Goal: Information Seeking & Learning: Check status

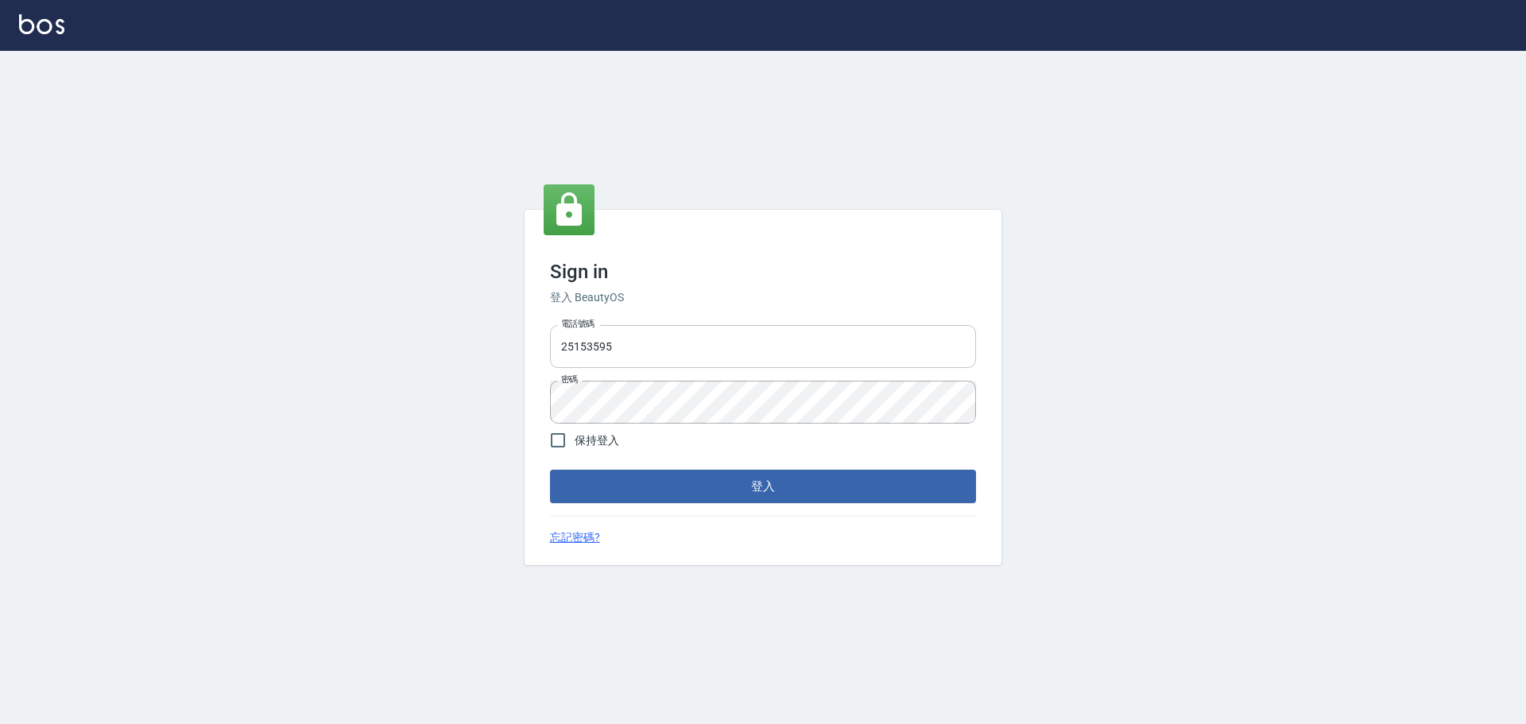
click at [809, 339] on input "25153595" at bounding box center [763, 346] width 426 height 43
type input "9990001234567"
click at [772, 485] on button "登入" at bounding box center [763, 486] width 426 height 33
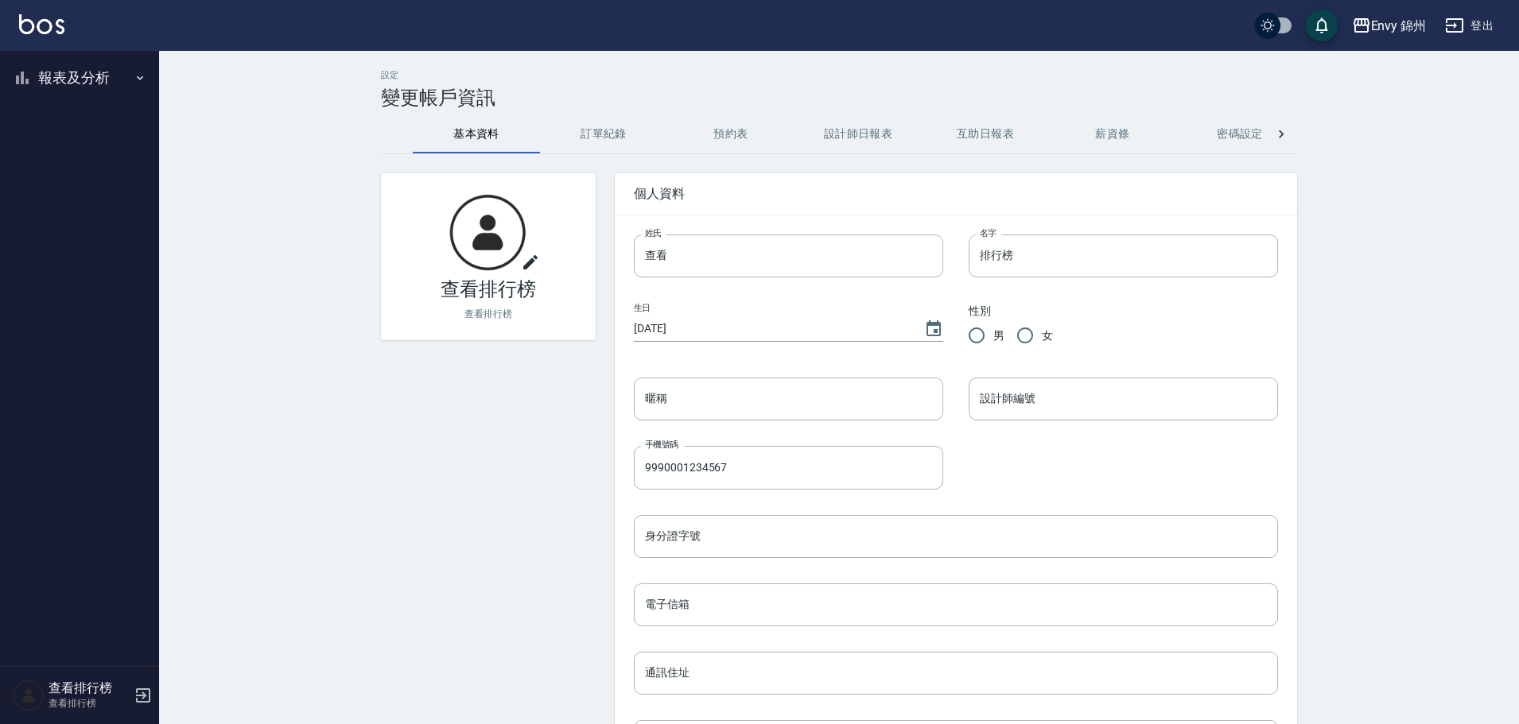
click at [45, 91] on button "報表及分析" at bounding box center [79, 77] width 146 height 41
drag, startPoint x: 62, startPoint y: 166, endPoint x: 220, endPoint y: 142, distance: 160.0
click at [63, 166] on link "店家排行榜" at bounding box center [79, 160] width 146 height 37
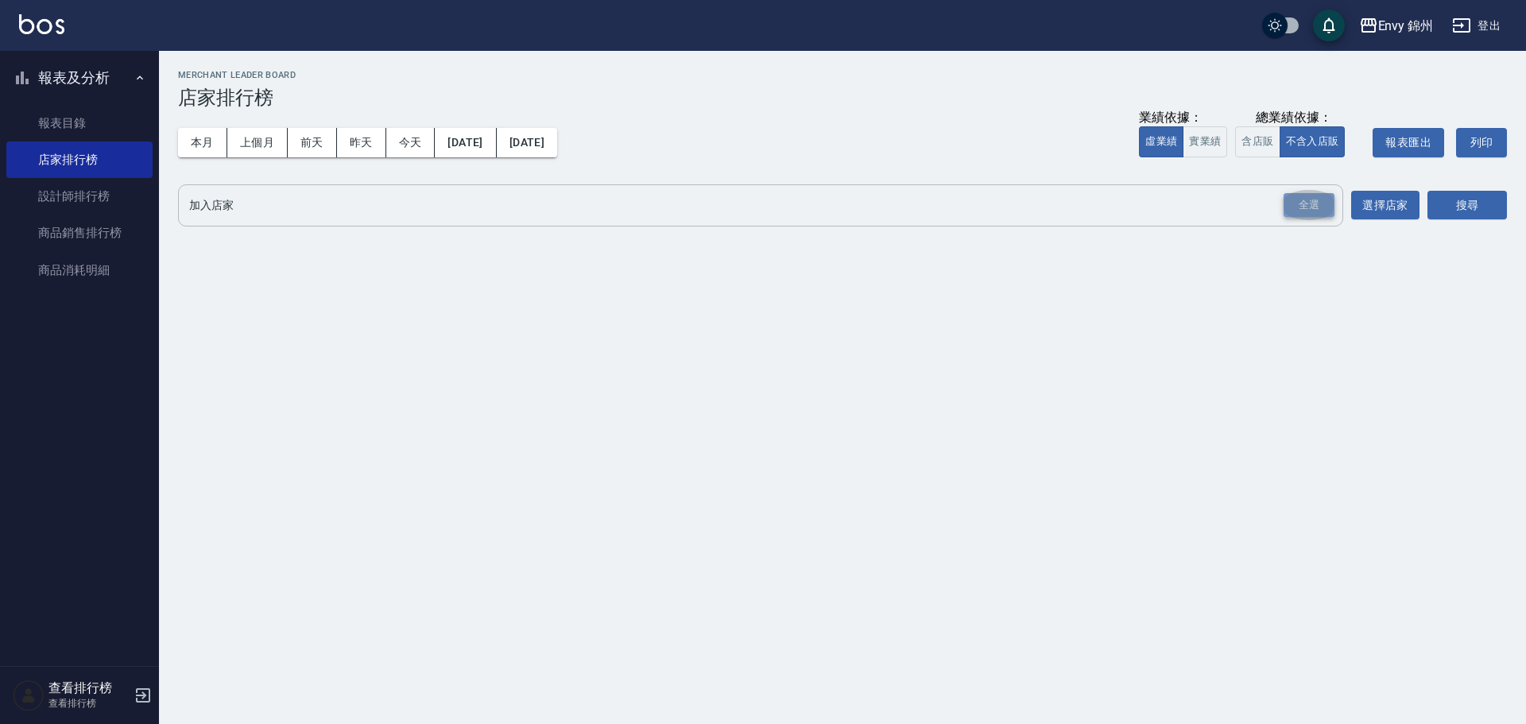
click at [1305, 204] on div "全選" at bounding box center [1309, 205] width 51 height 25
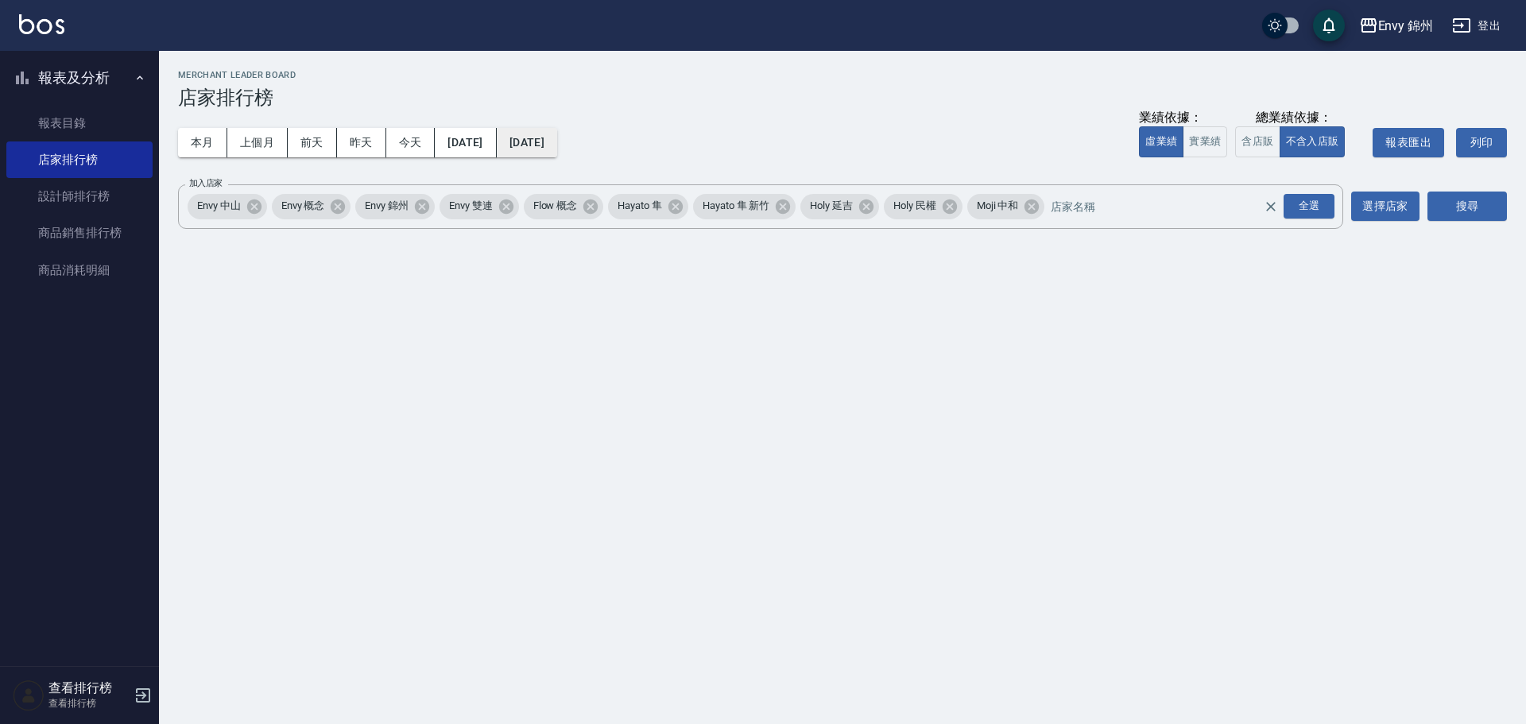
click at [557, 140] on button "2025/08/15" at bounding box center [527, 142] width 60 height 29
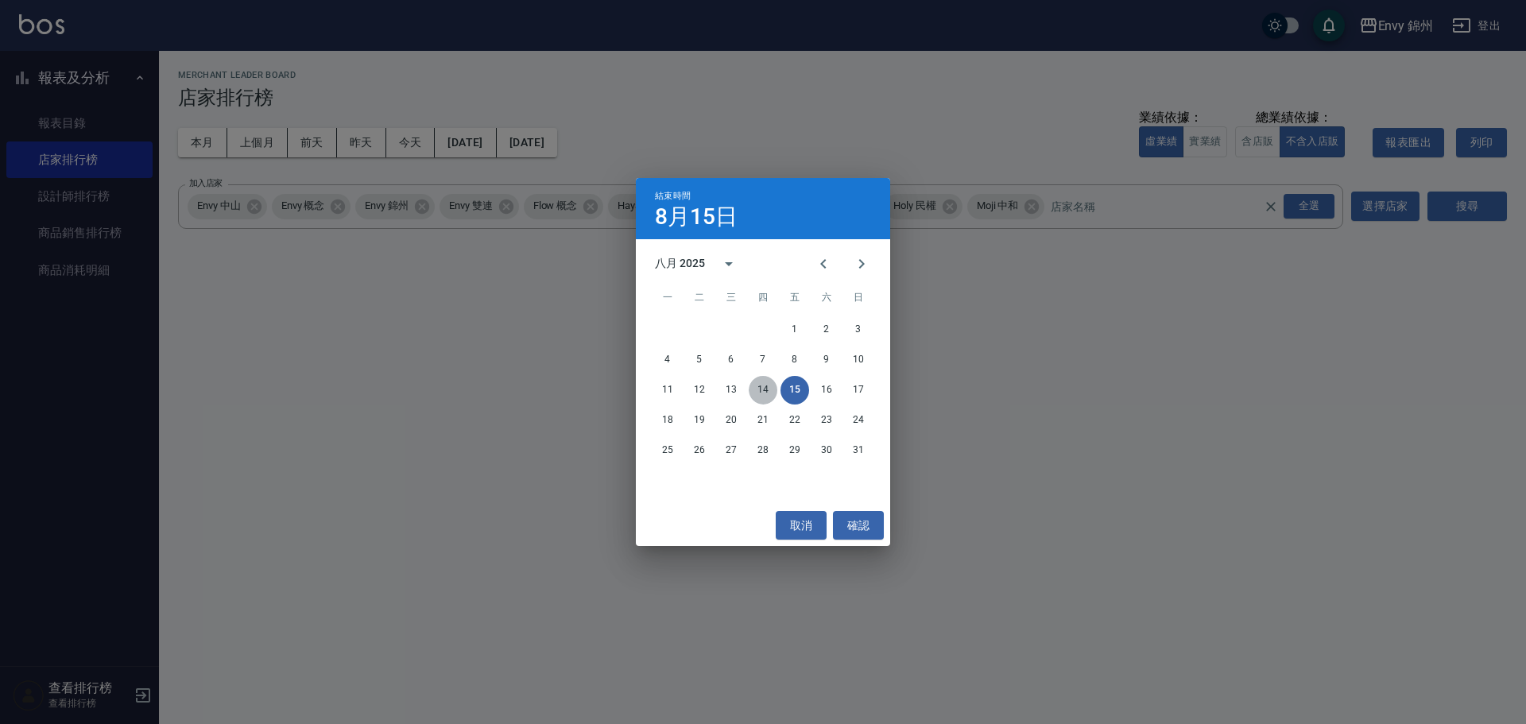
click at [759, 392] on button "14" at bounding box center [763, 390] width 29 height 29
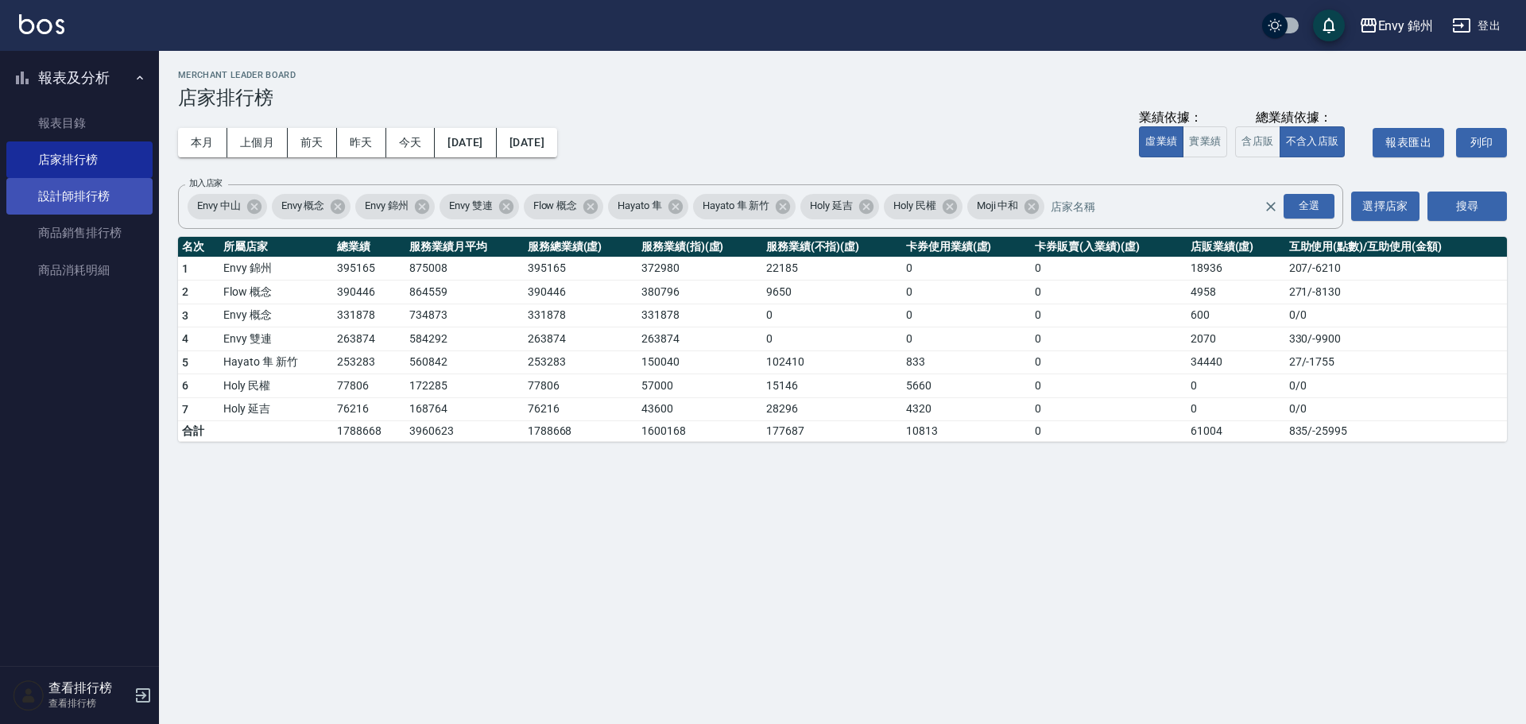
click at [26, 197] on link "設計師排行榜" at bounding box center [79, 196] width 146 height 37
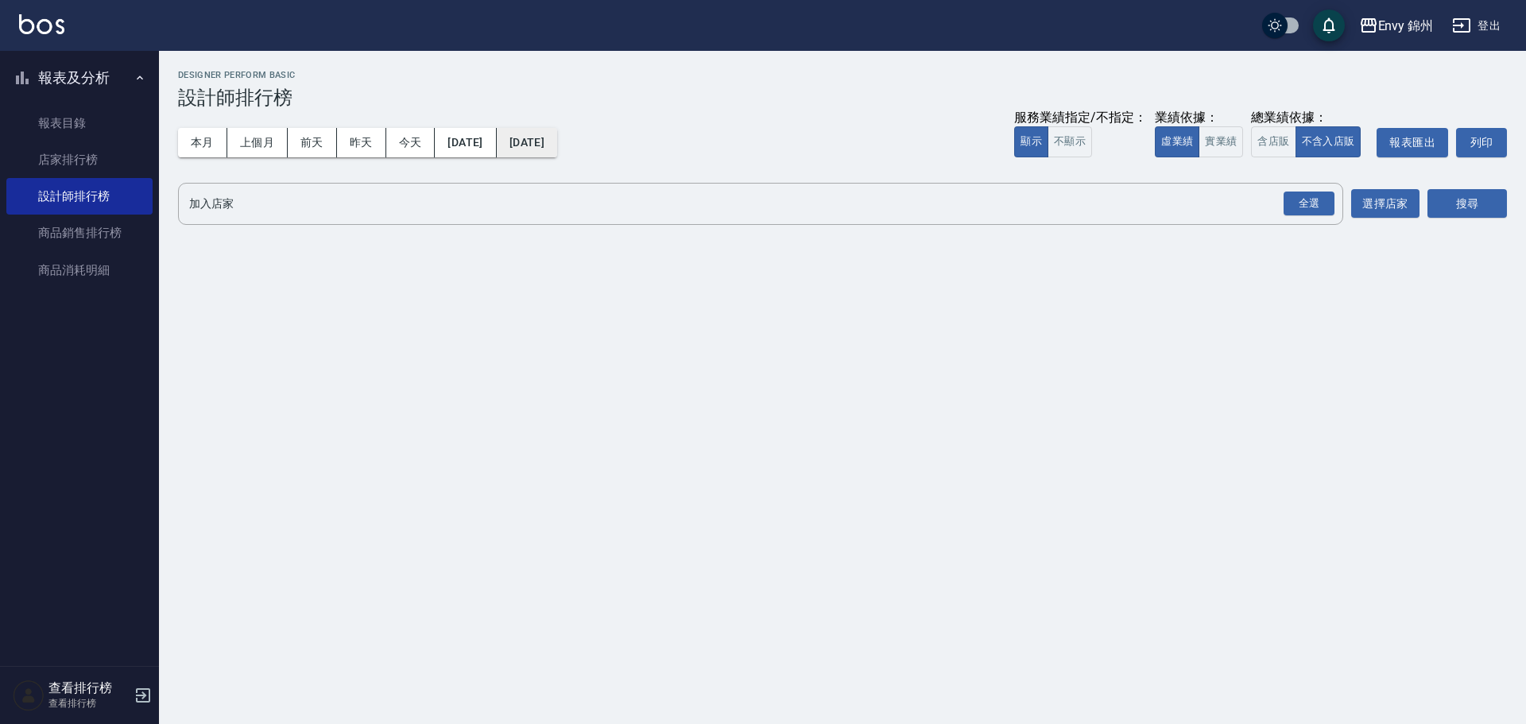
click at [557, 142] on button "2025/08/15" at bounding box center [527, 142] width 60 height 29
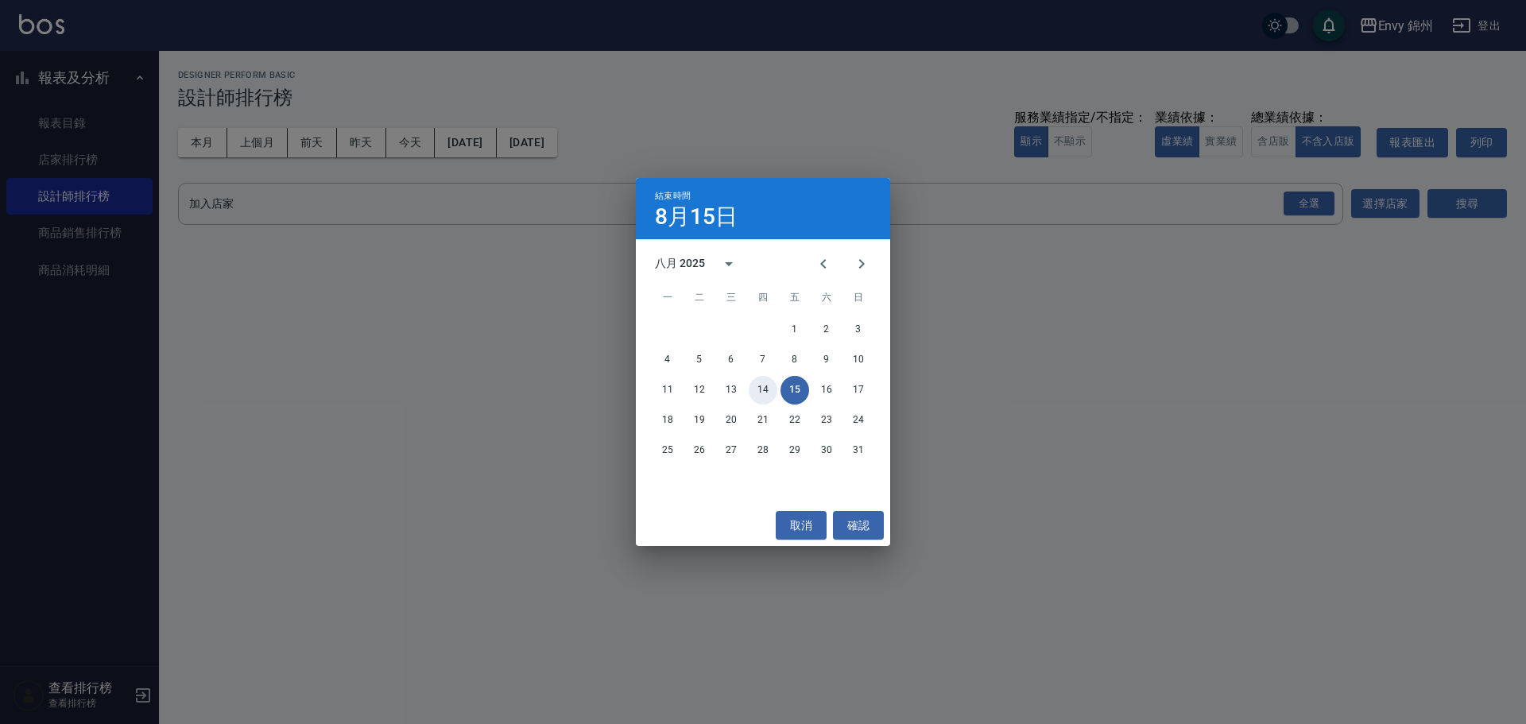
click at [764, 385] on button "14" at bounding box center [763, 390] width 29 height 29
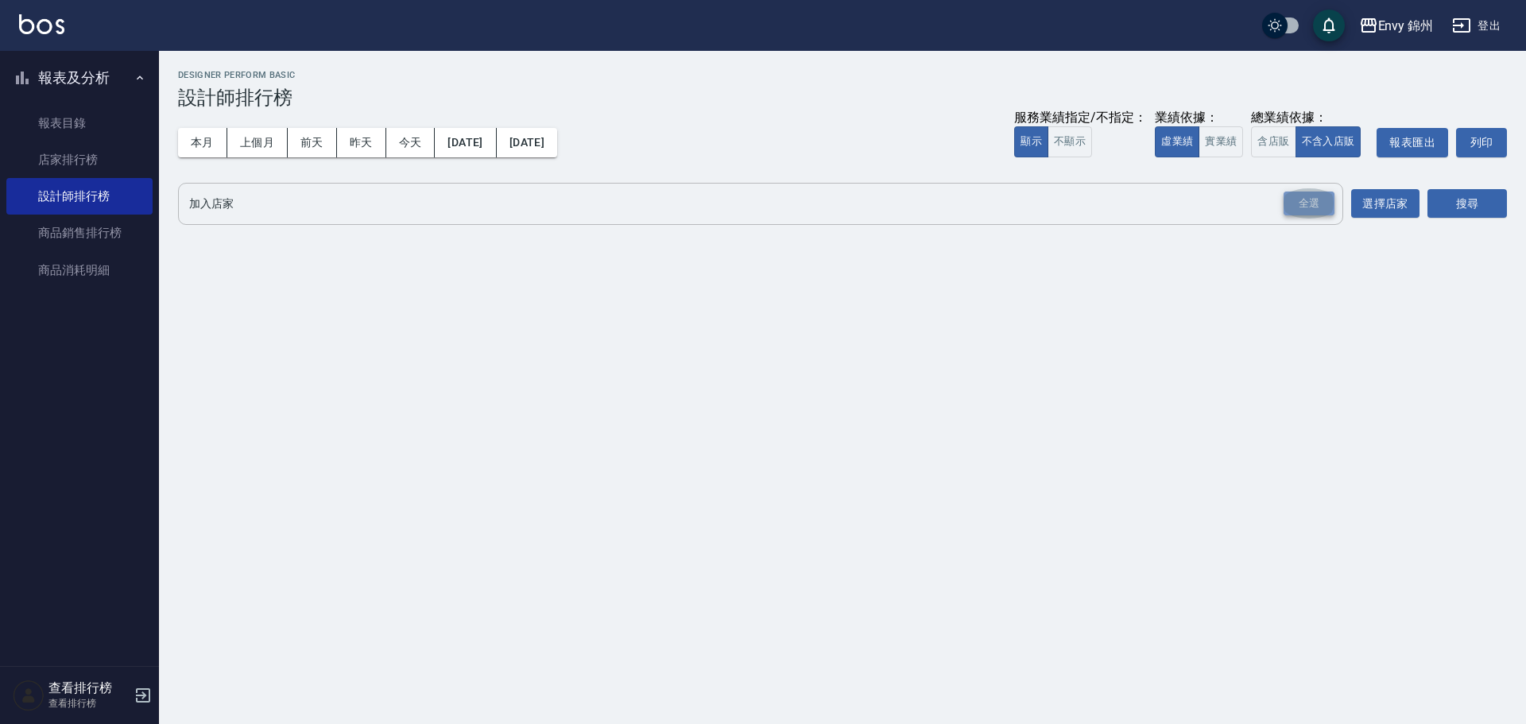
click at [1287, 200] on div "全選" at bounding box center [1309, 204] width 51 height 25
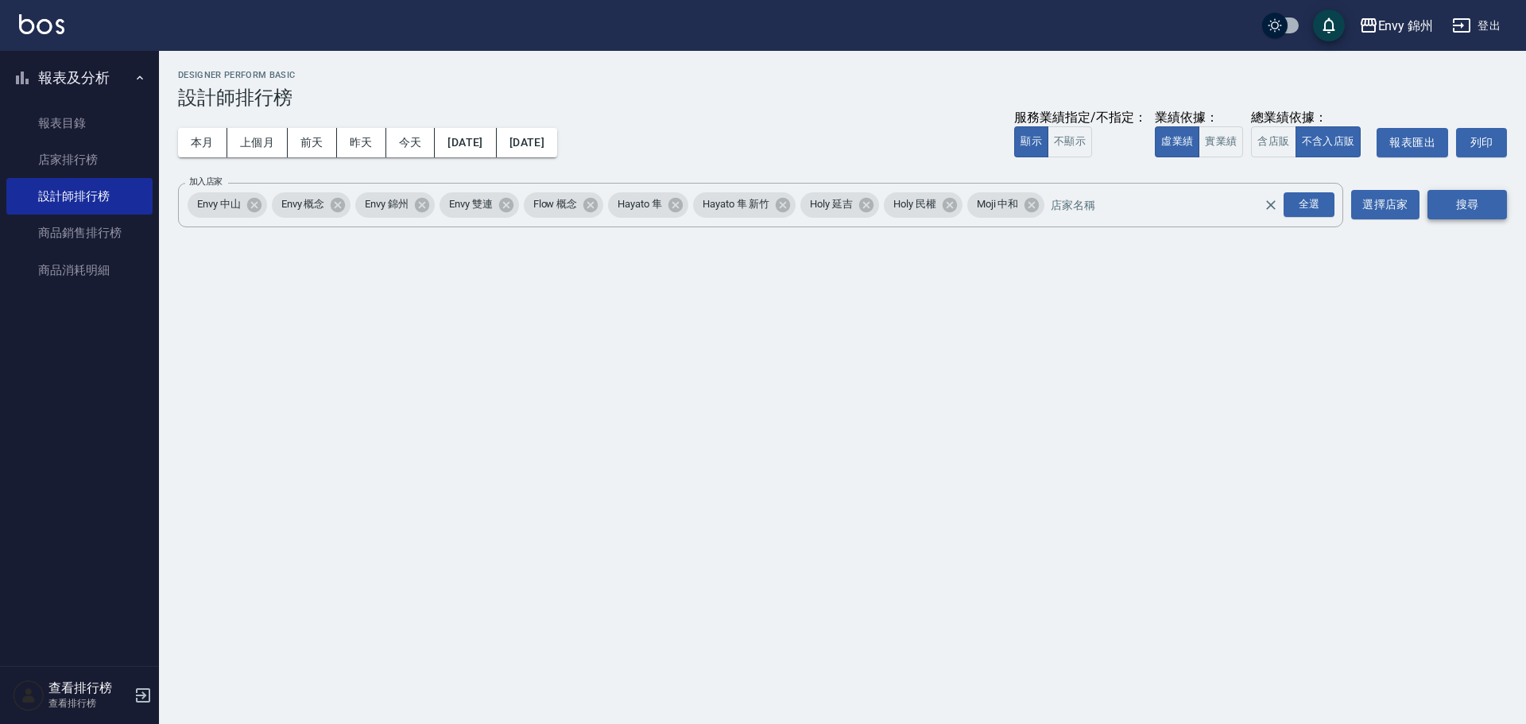
click at [1455, 211] on button "搜尋" at bounding box center [1468, 204] width 80 height 29
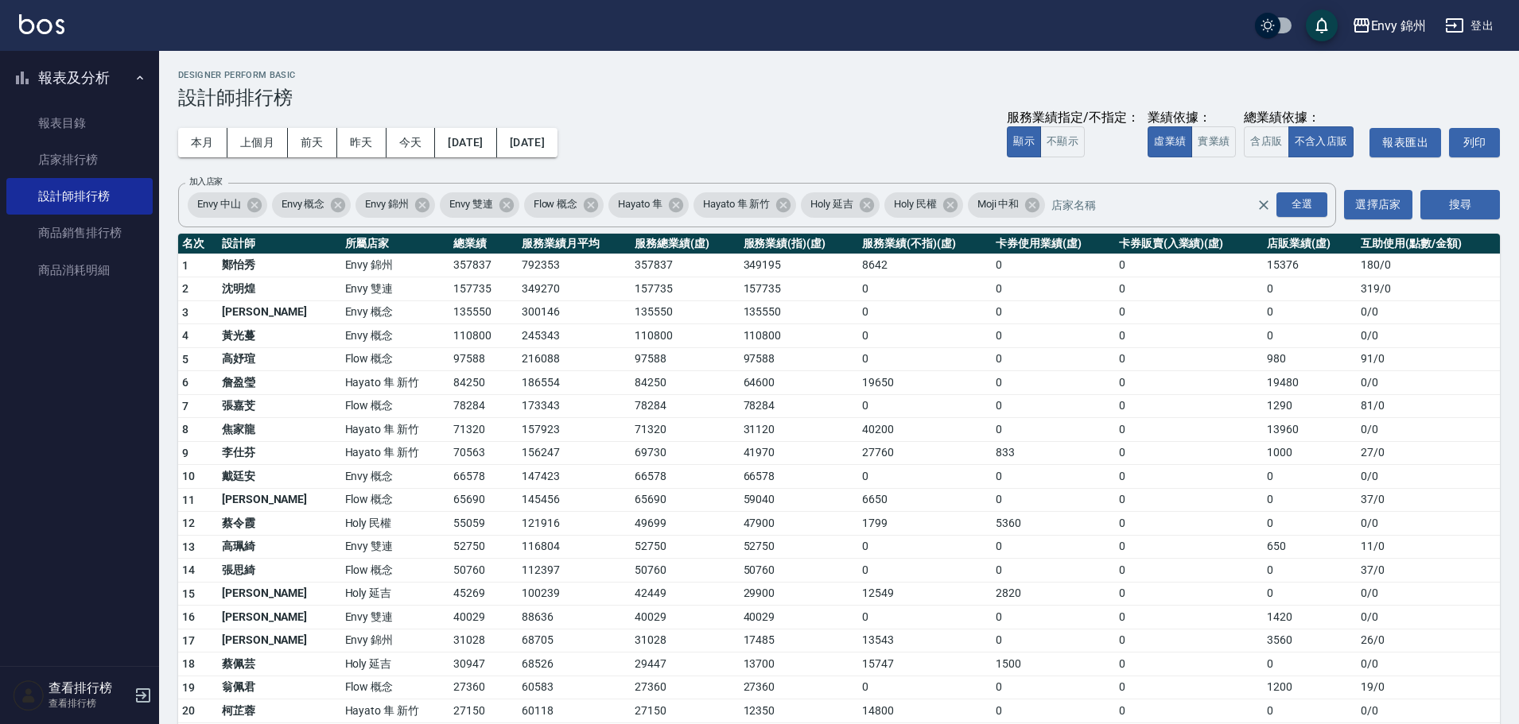
click at [1496, 15] on button "登出" at bounding box center [1468, 25] width 61 height 29
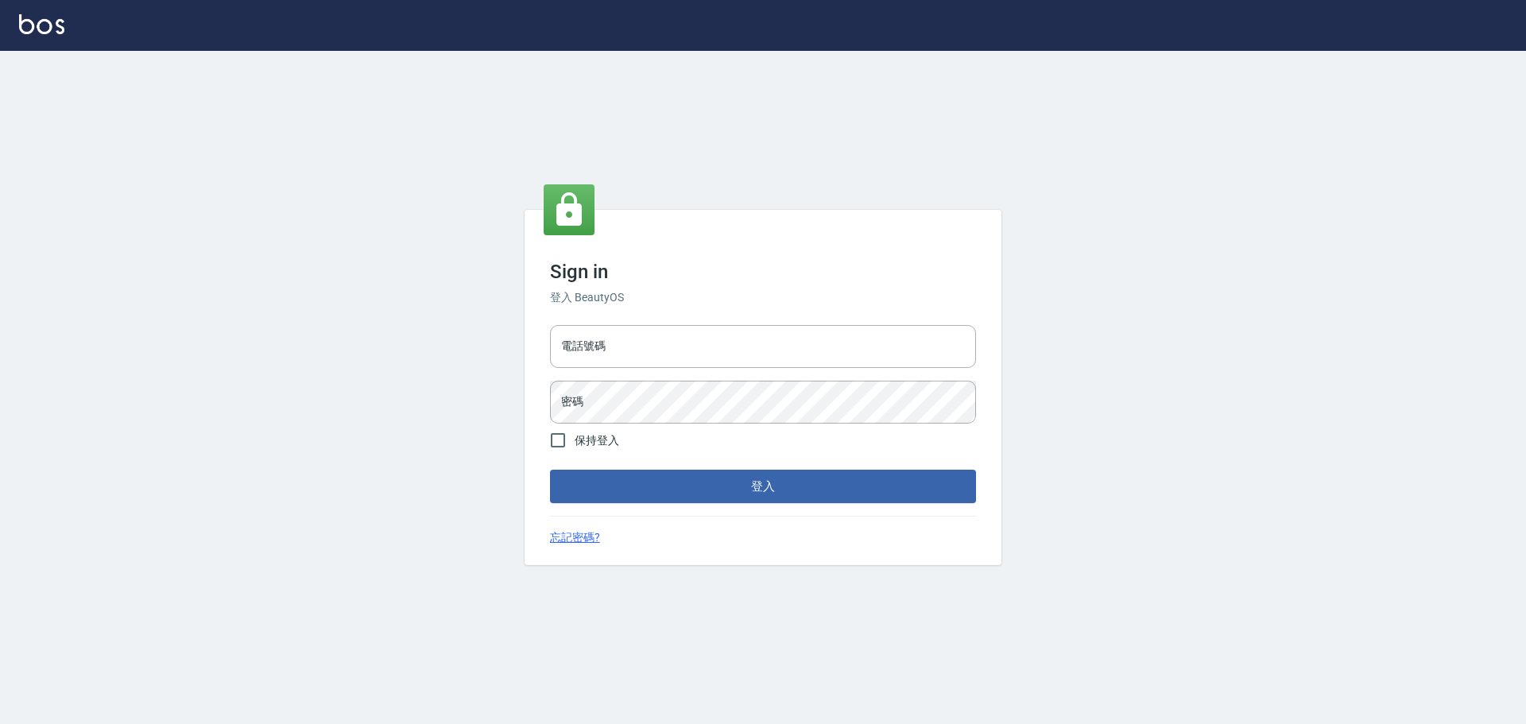
type input "9990001234567"
click at [685, 350] on input "9990001234567" at bounding box center [763, 346] width 426 height 43
type input "25153595"
